Goal: Task Accomplishment & Management: Complete application form

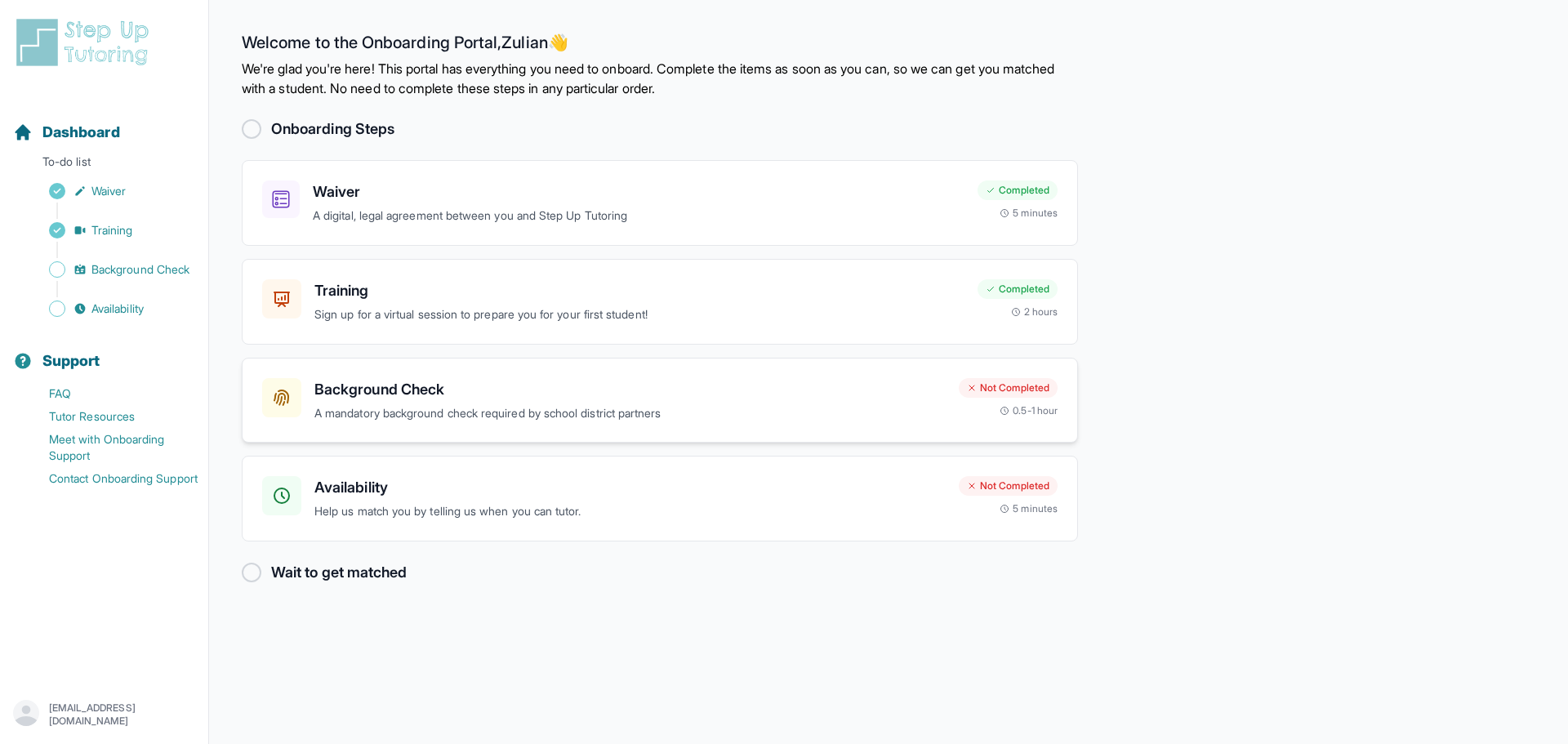
click at [646, 400] on h3 "Background Check" at bounding box center [629, 389] width 631 height 23
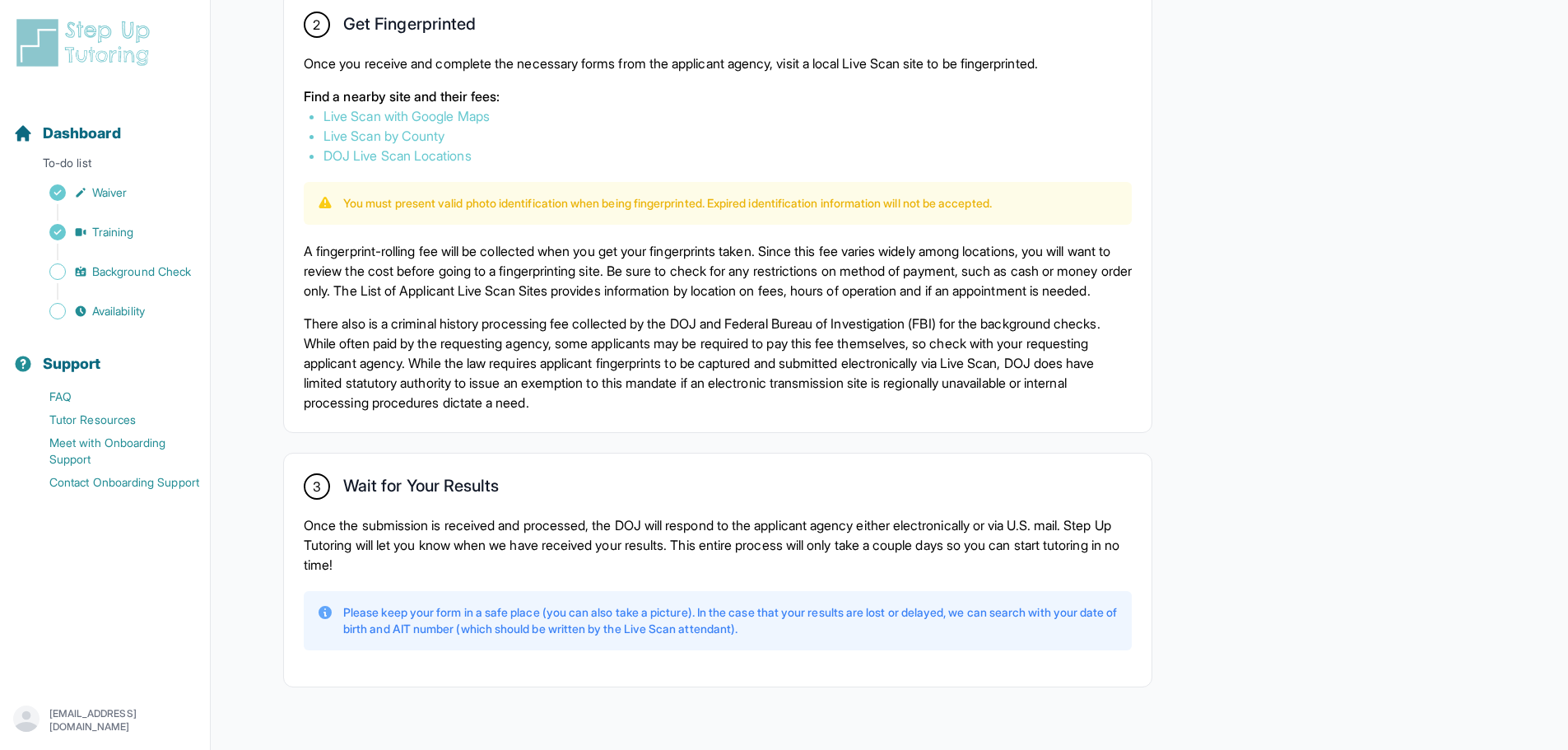
scroll to position [1027, 0]
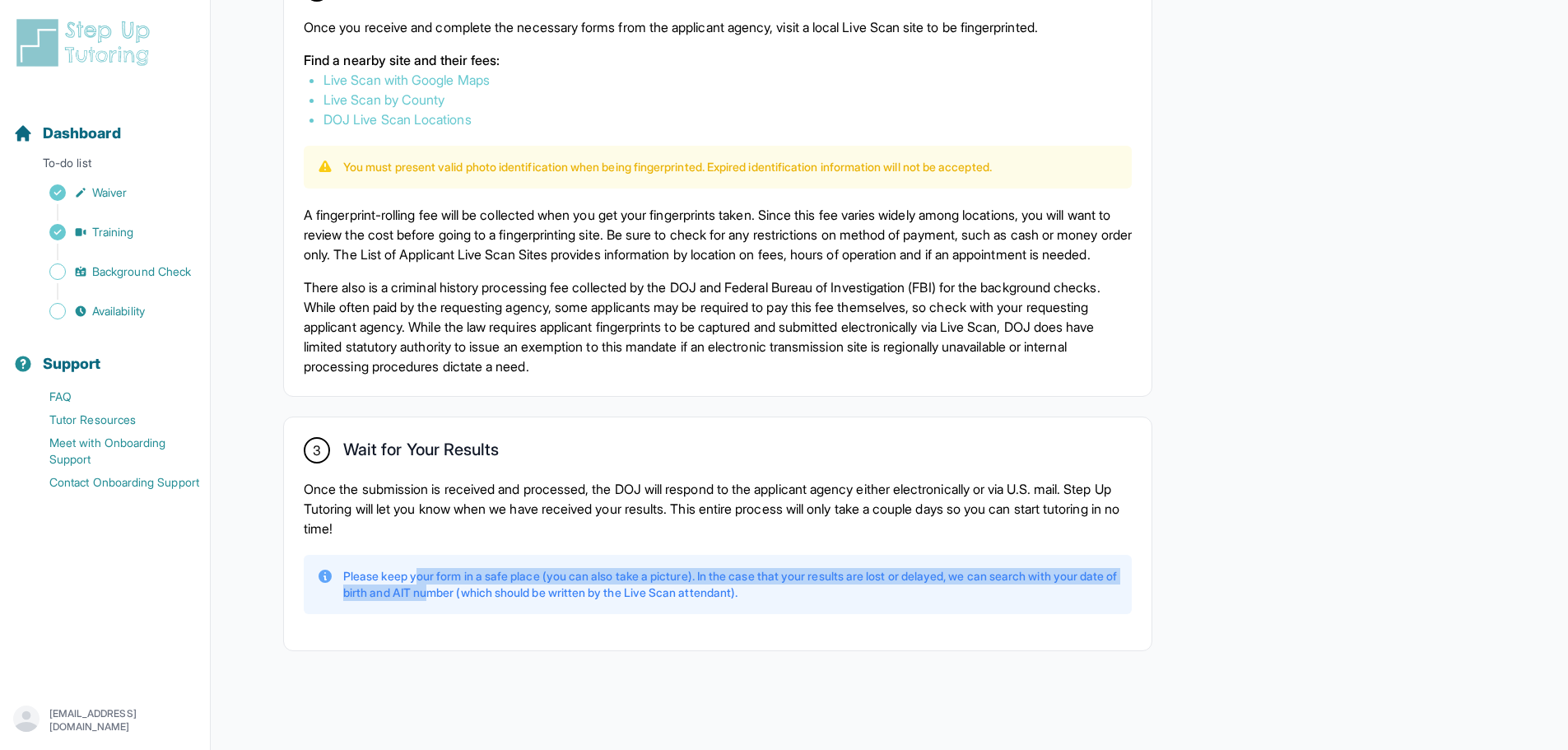
drag, startPoint x: 417, startPoint y: 584, endPoint x: 582, endPoint y: 584, distance: 165.0
click at [575, 584] on p "Please keep your form in a safe place (you can also take a picture). In the cas…" at bounding box center [731, 584] width 775 height 33
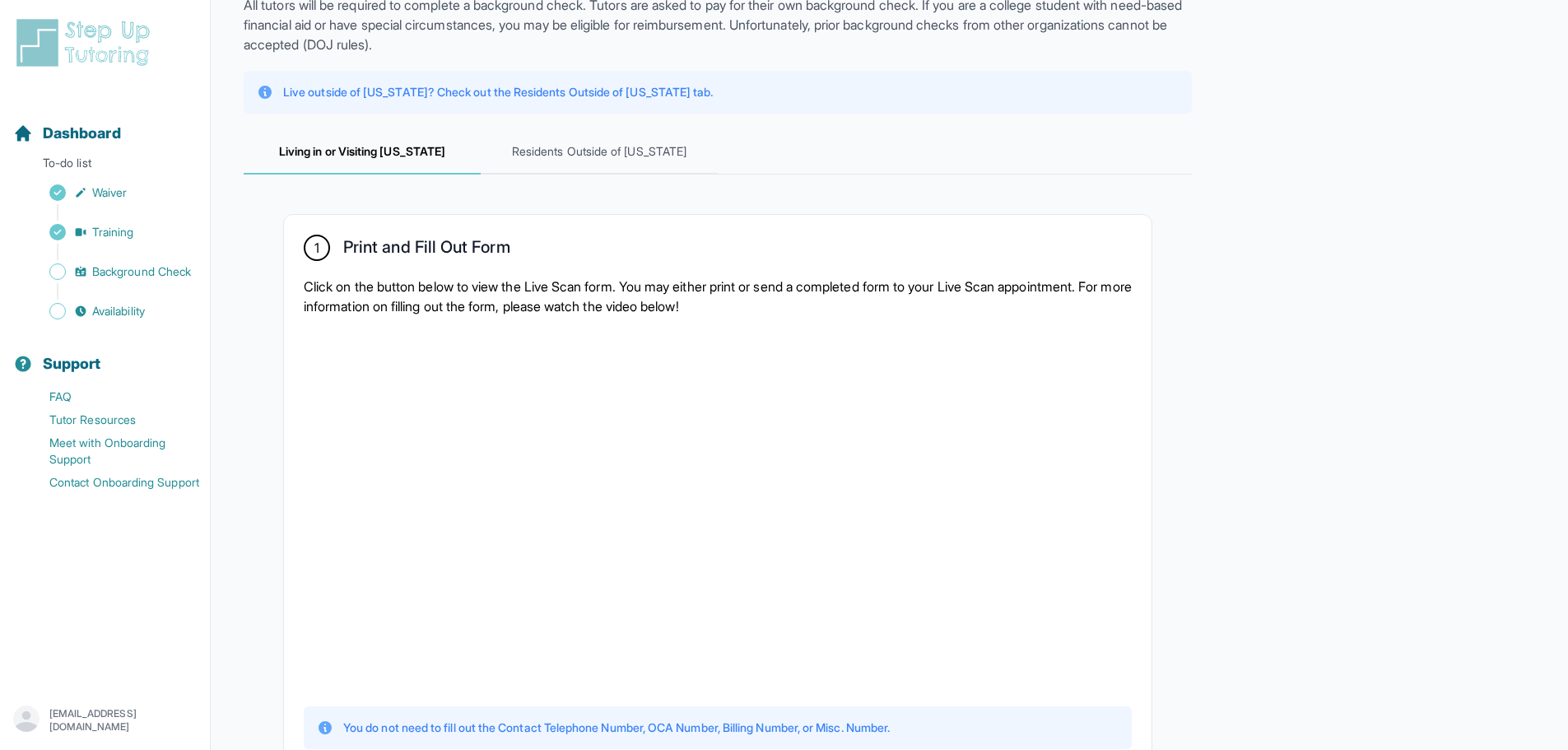
scroll to position [0, 0]
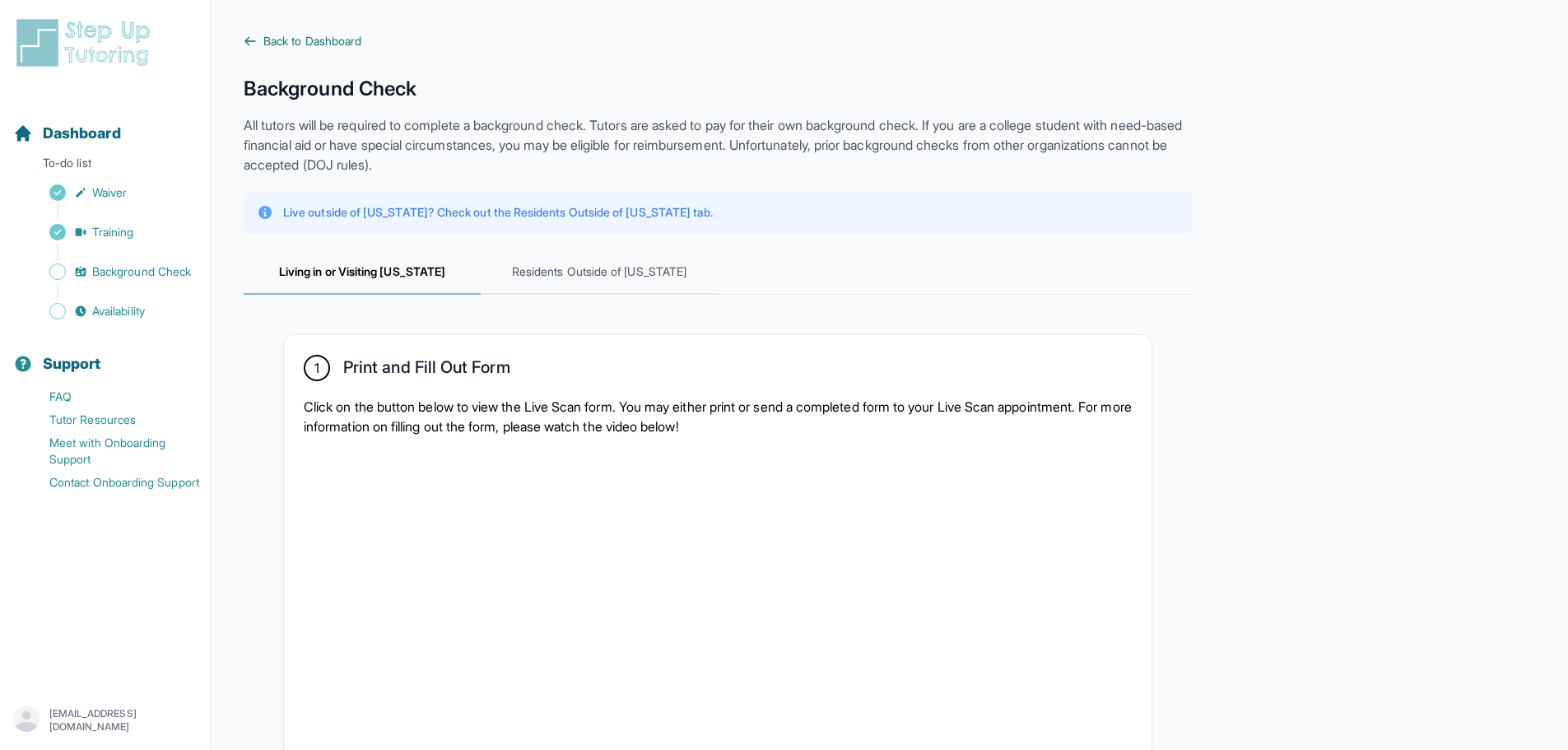
click at [291, 38] on span "Back to Dashboard" at bounding box center [312, 41] width 98 height 16
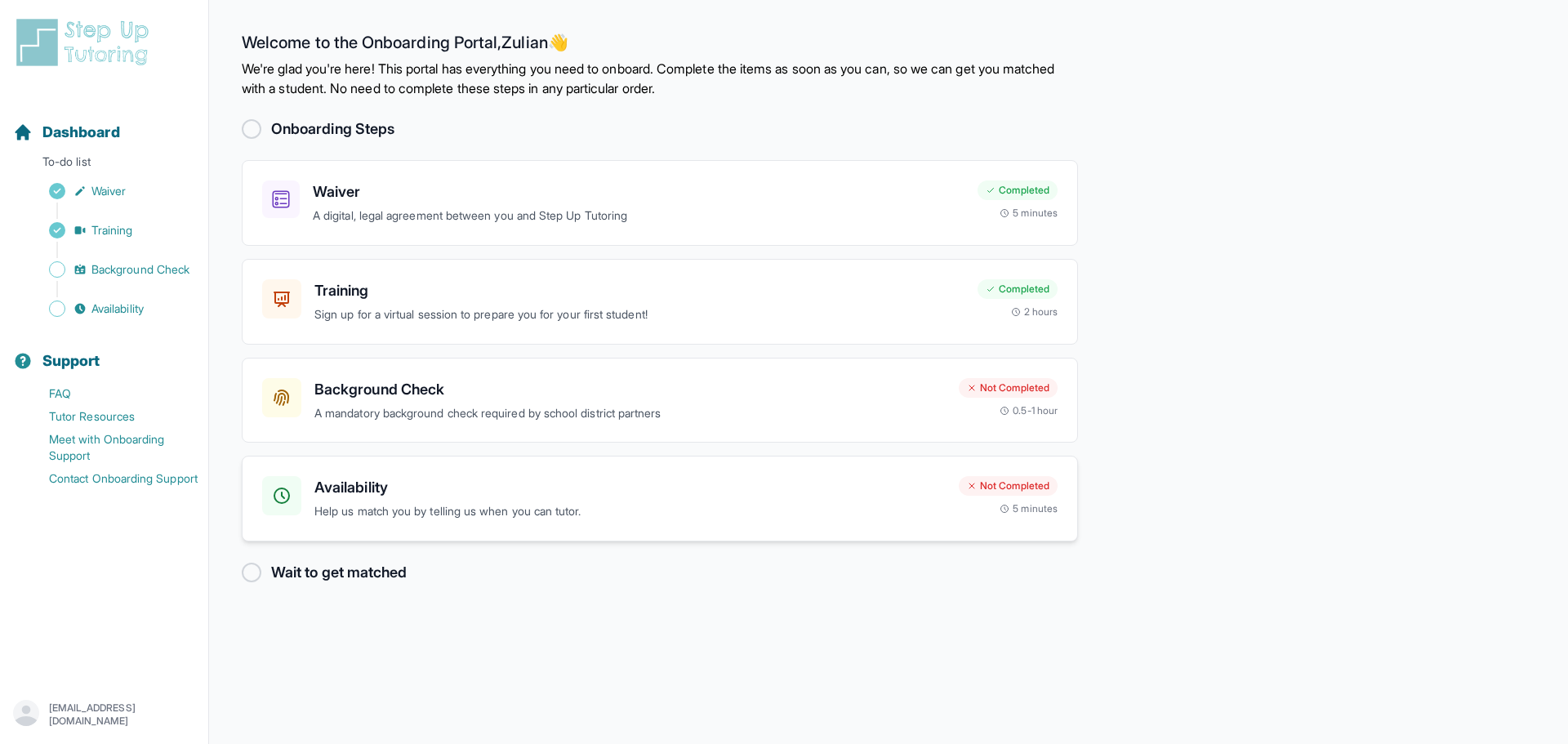
click at [544, 512] on p "Help us match you by telling us when you can tutor." at bounding box center [629, 511] width 631 height 19
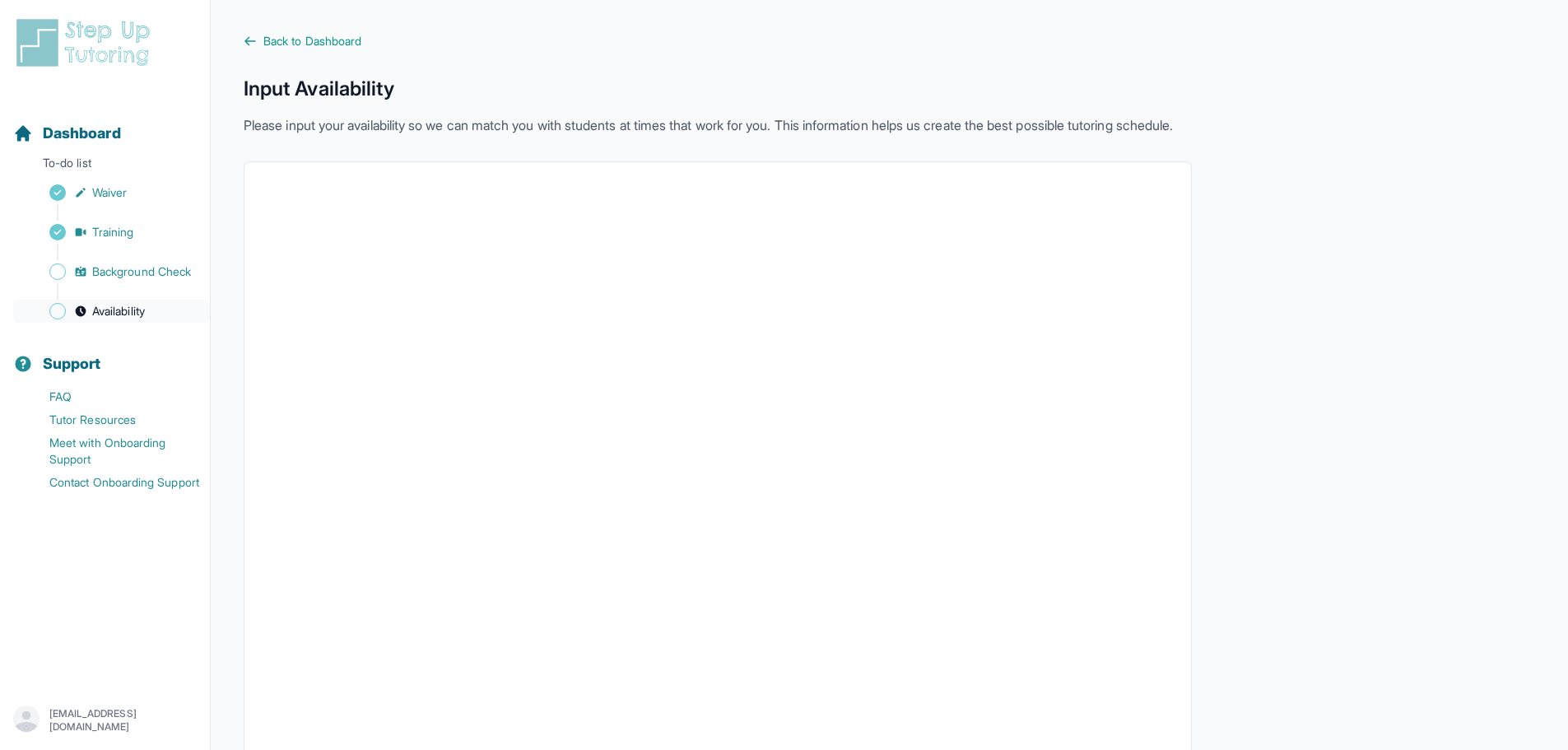
click at [129, 300] on link "Availability" at bounding box center [111, 311] width 196 height 23
click at [280, 43] on span "Back to Dashboard" at bounding box center [312, 41] width 98 height 16
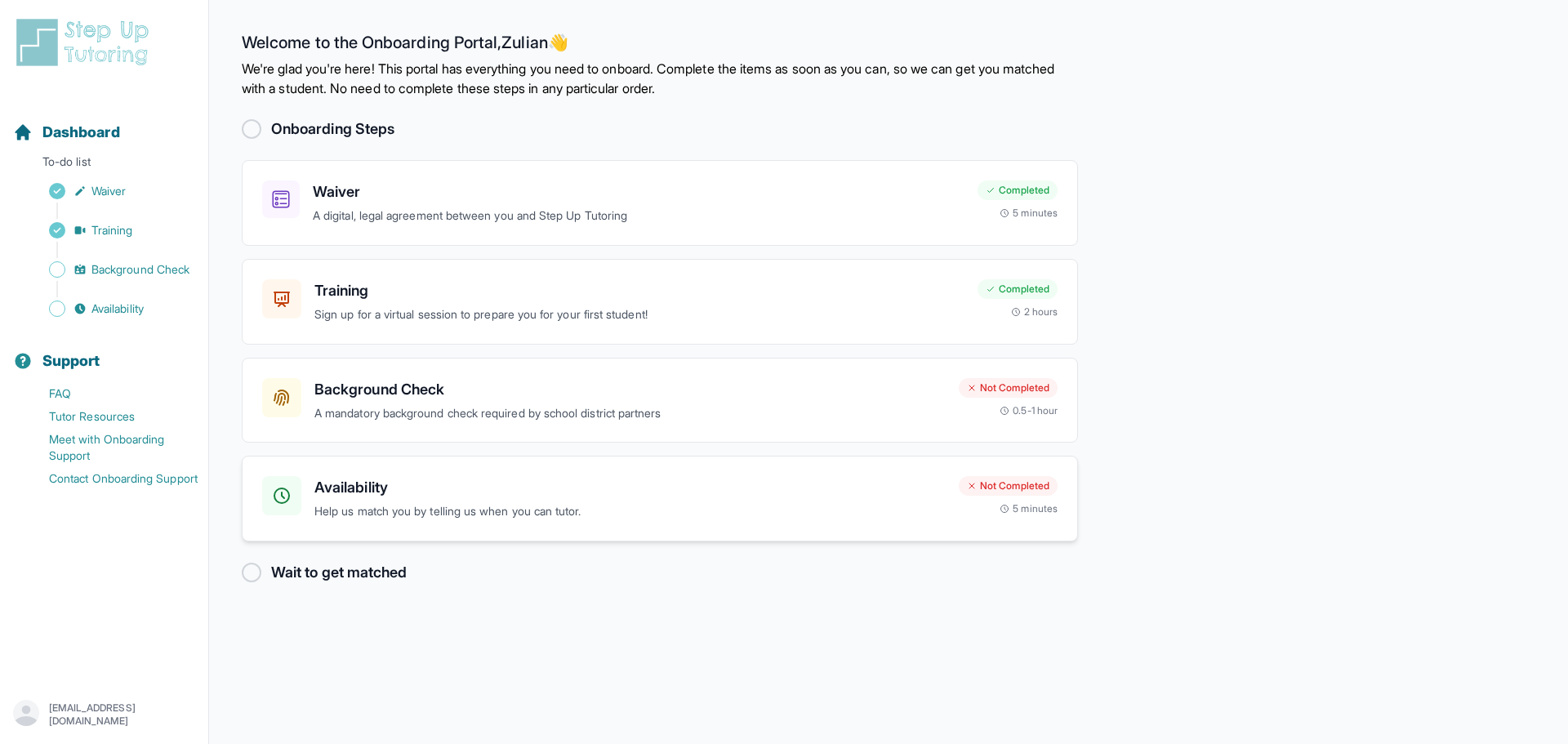
click at [786, 499] on div "Availability Help us match you by telling us when you can tutor." at bounding box center [629, 499] width 631 height 45
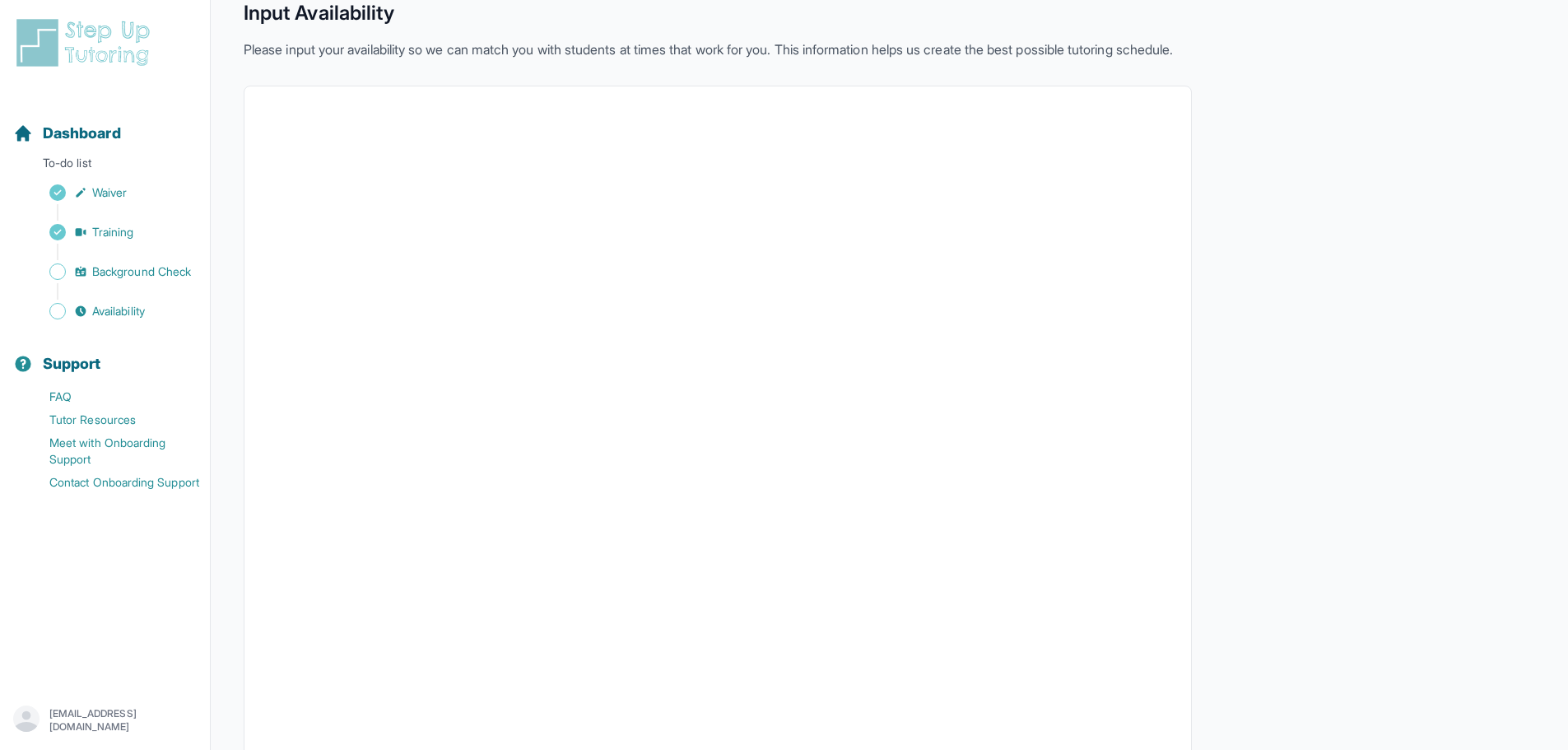
scroll to position [207, 0]
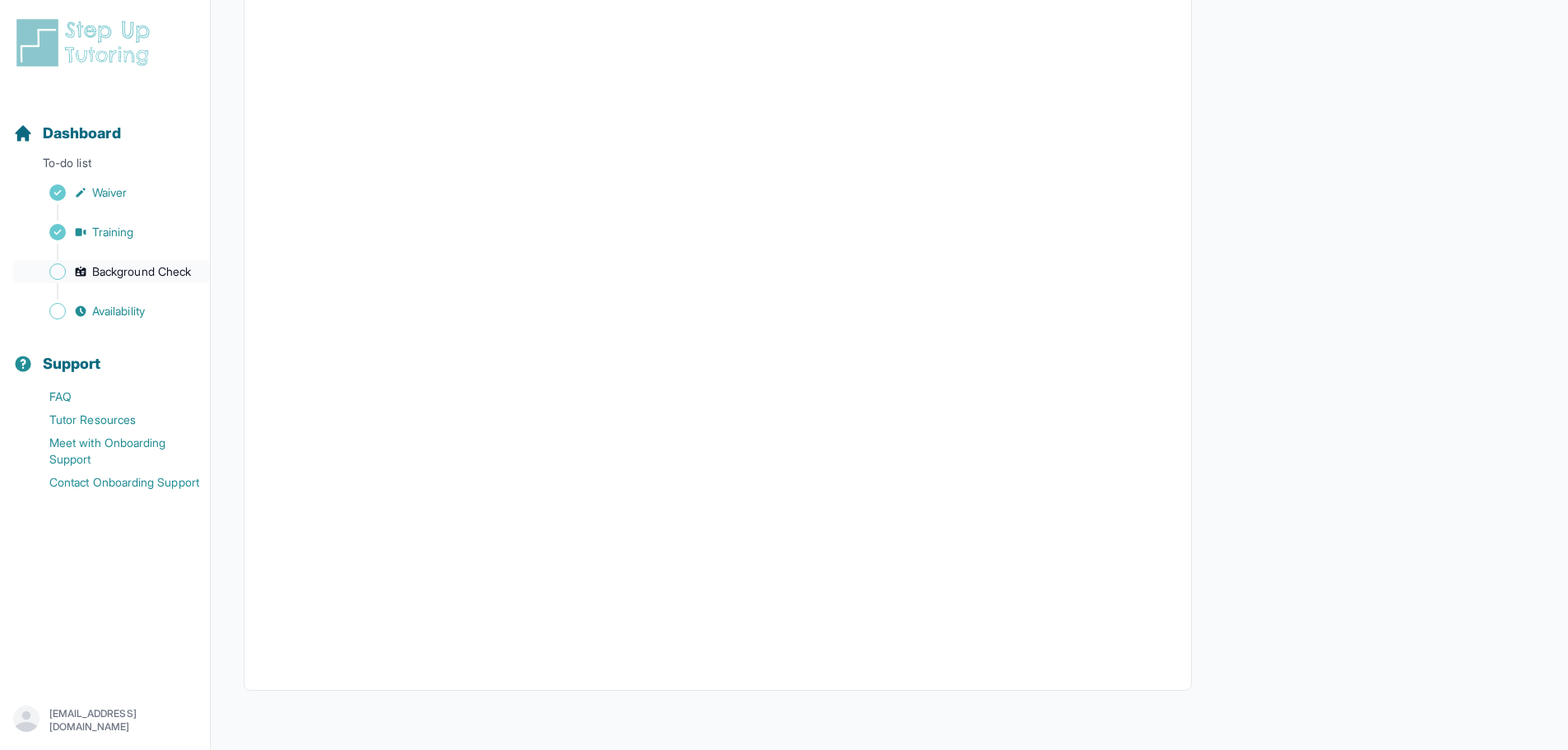
click at [145, 276] on span "Background Check" at bounding box center [142, 271] width 99 height 16
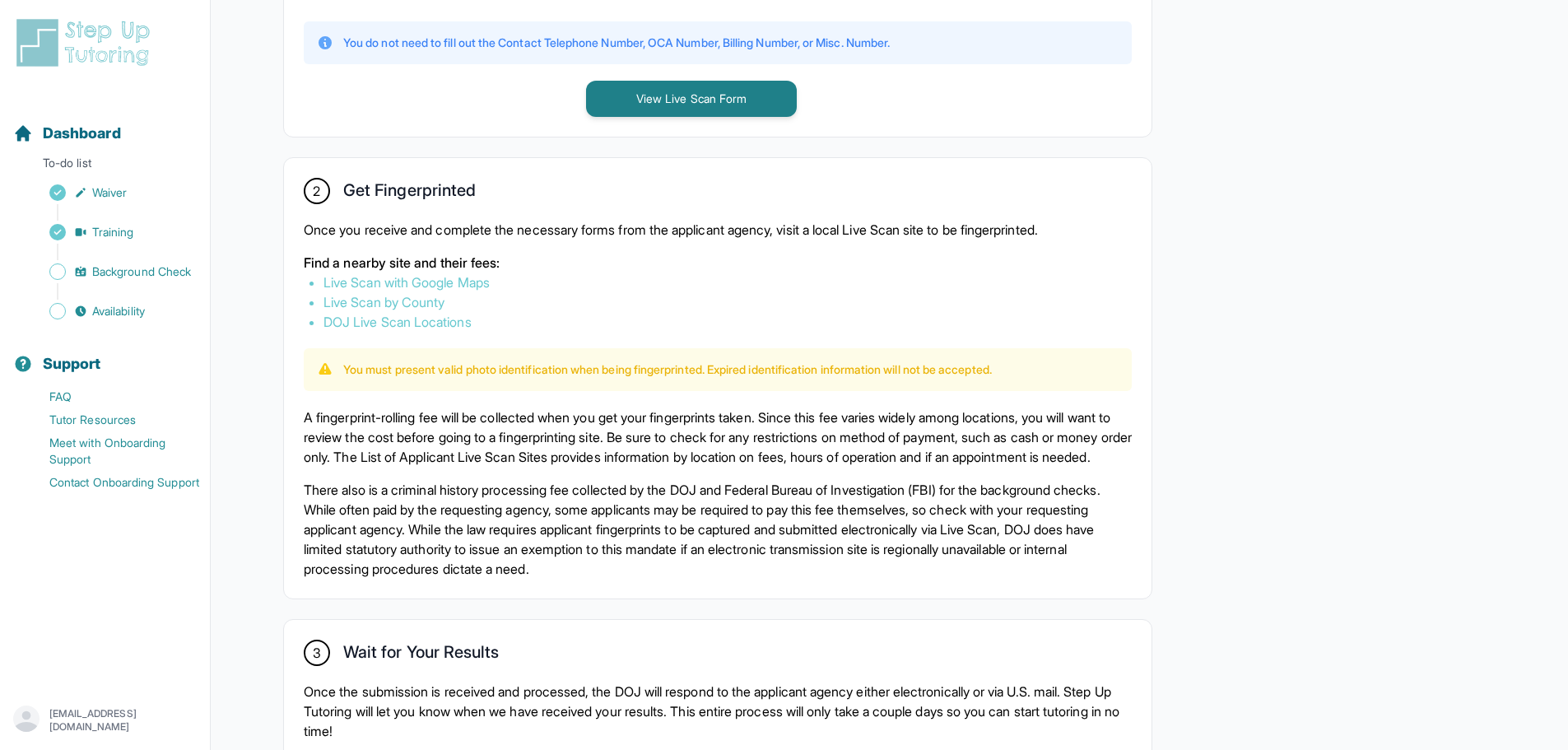
scroll to position [1027, 0]
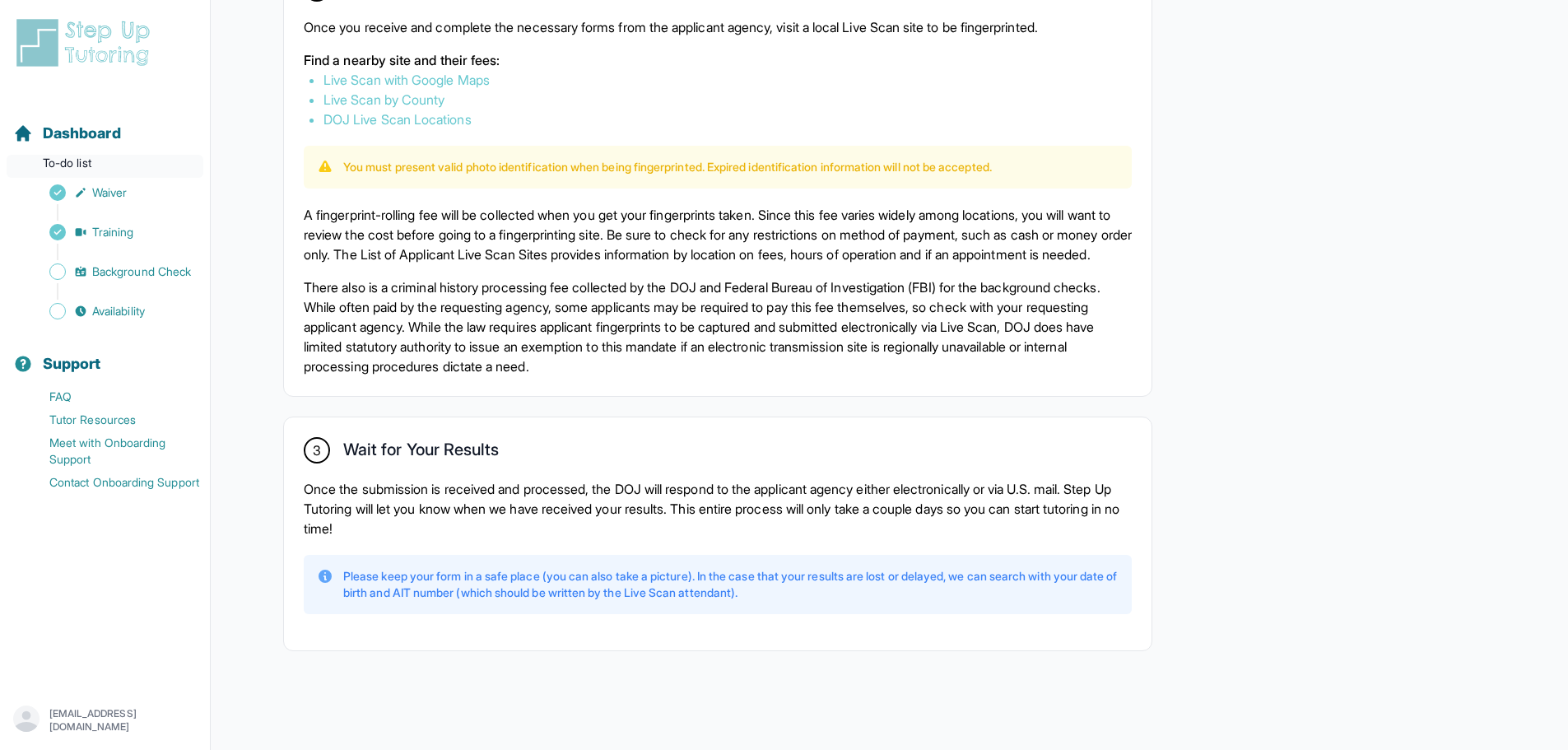
click at [51, 163] on p "To-do list" at bounding box center [105, 166] width 196 height 23
click at [80, 127] on span "Dashboard" at bounding box center [81, 133] width 78 height 23
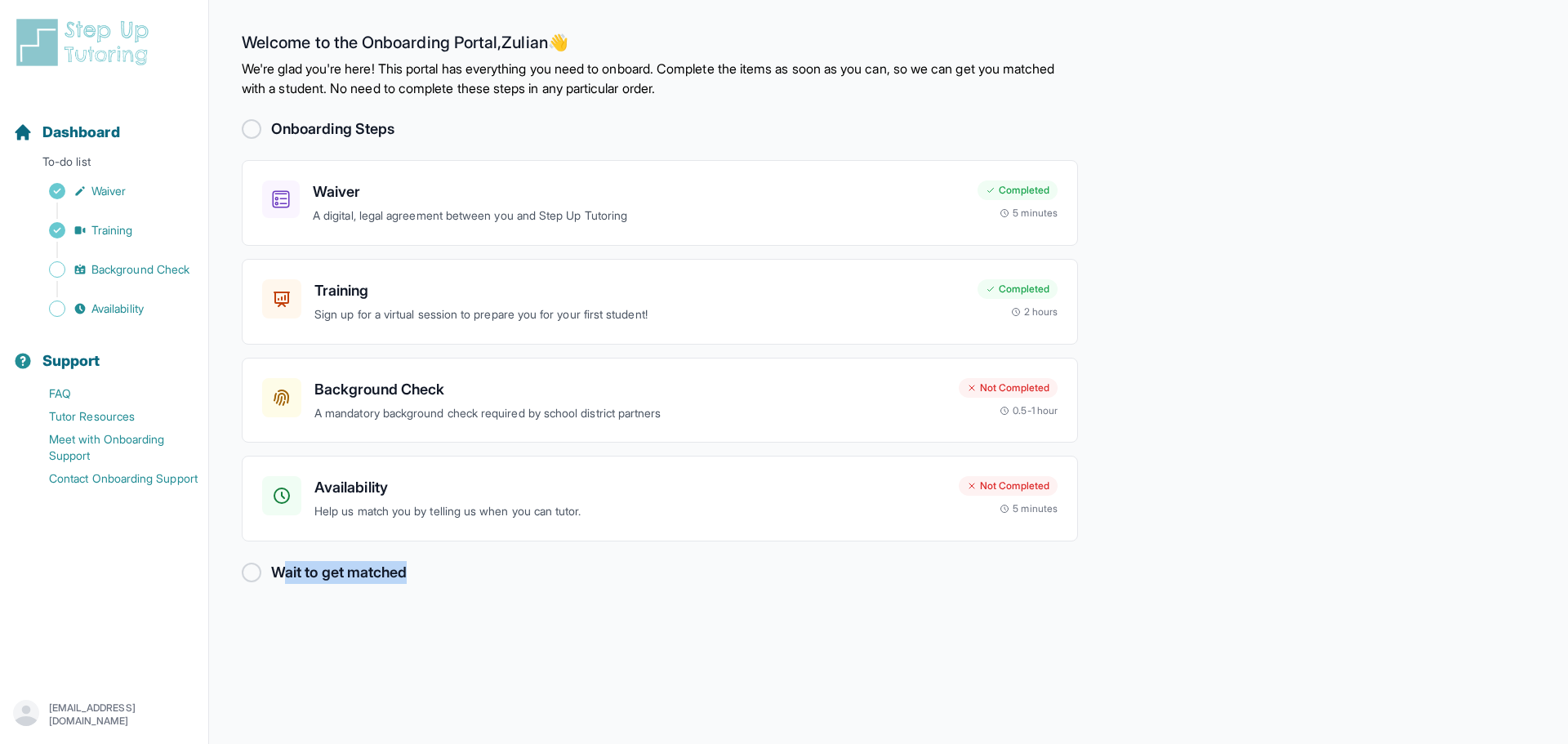
drag, startPoint x: 297, startPoint y: 572, endPoint x: 471, endPoint y: 582, distance: 174.3
click at [438, 580] on div "Wait to get matched" at bounding box center [660, 572] width 836 height 23
